Goal: Check status

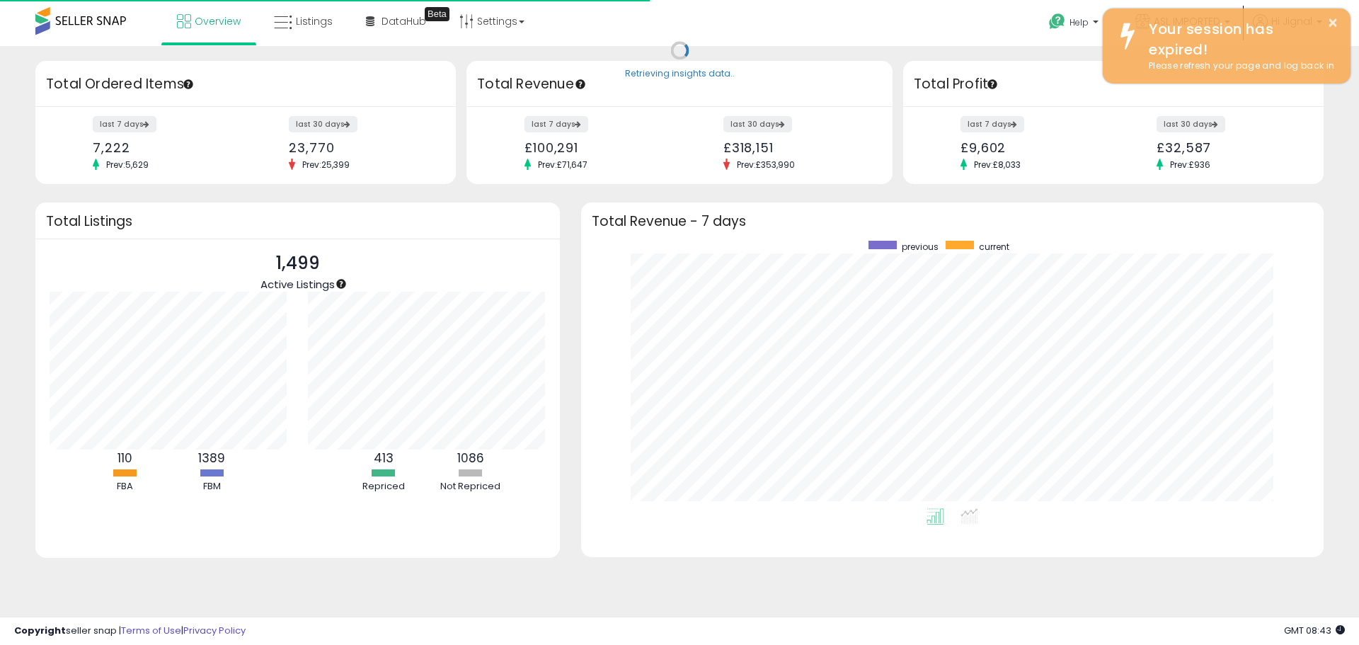
scroll to position [142, 259]
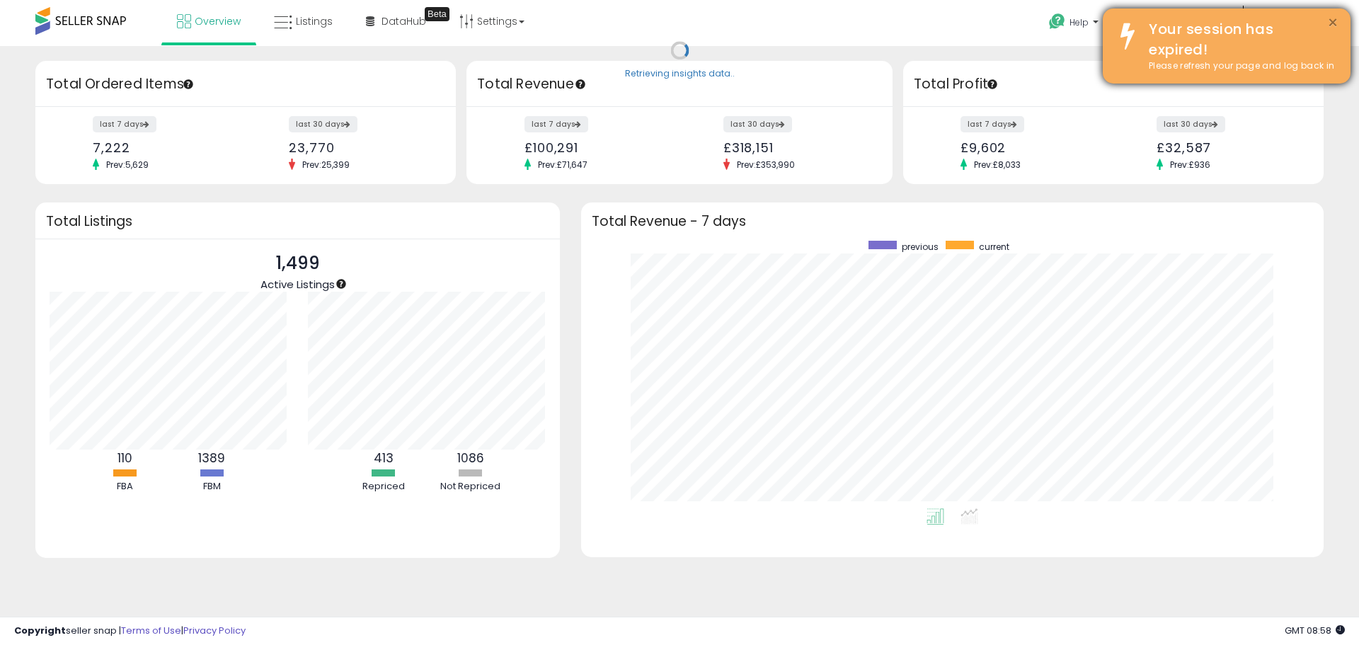
click at [1335, 26] on button "×" at bounding box center [1332, 23] width 11 height 18
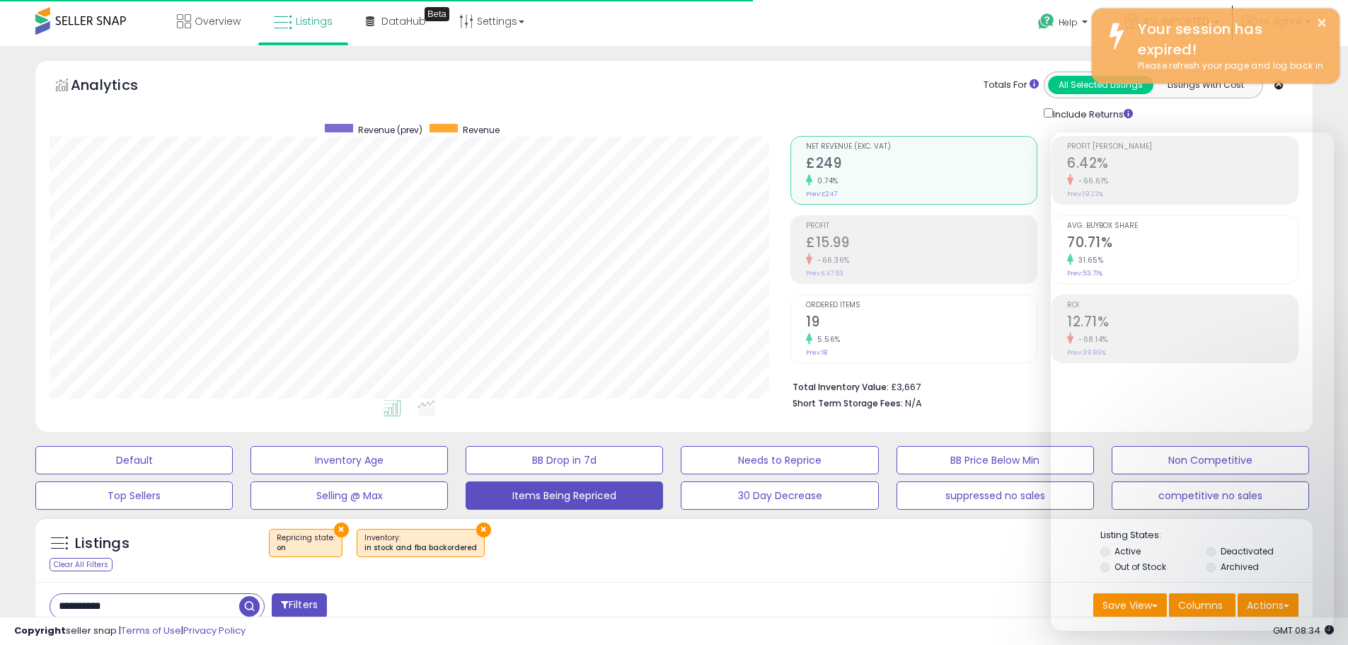
select select "**"
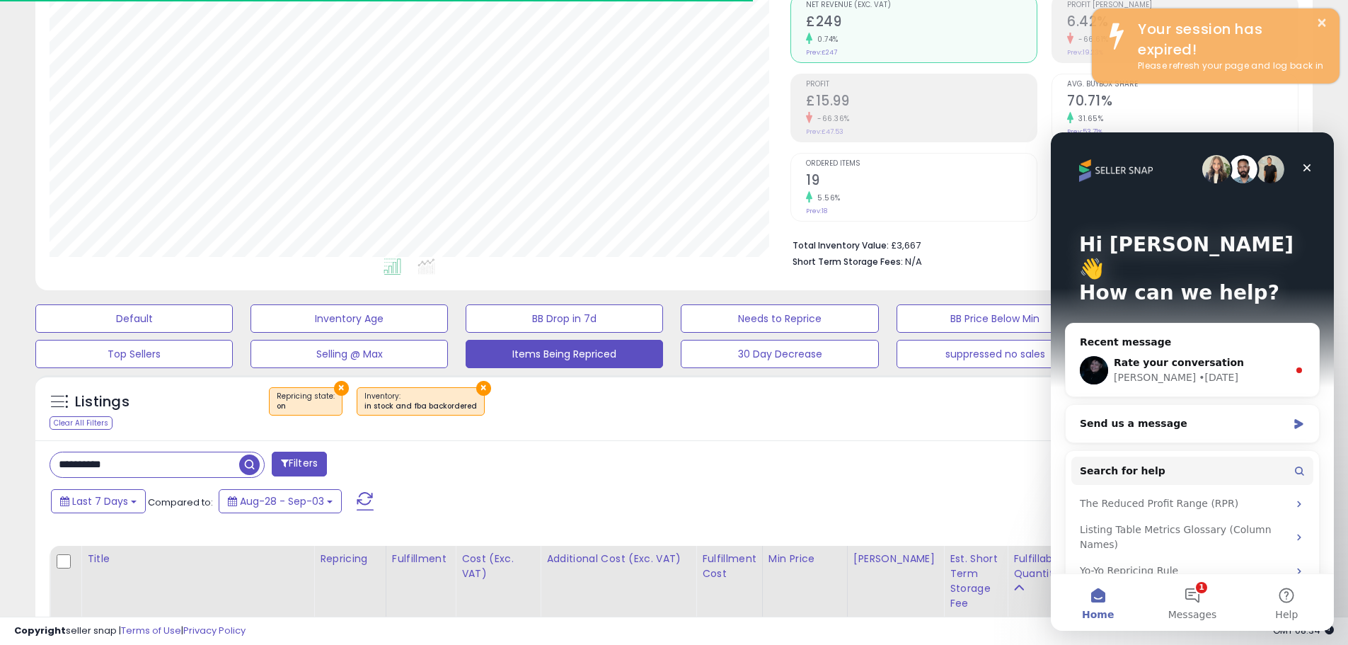
scroll to position [290, 741]
